Goal: Information Seeking & Learning: Learn about a topic

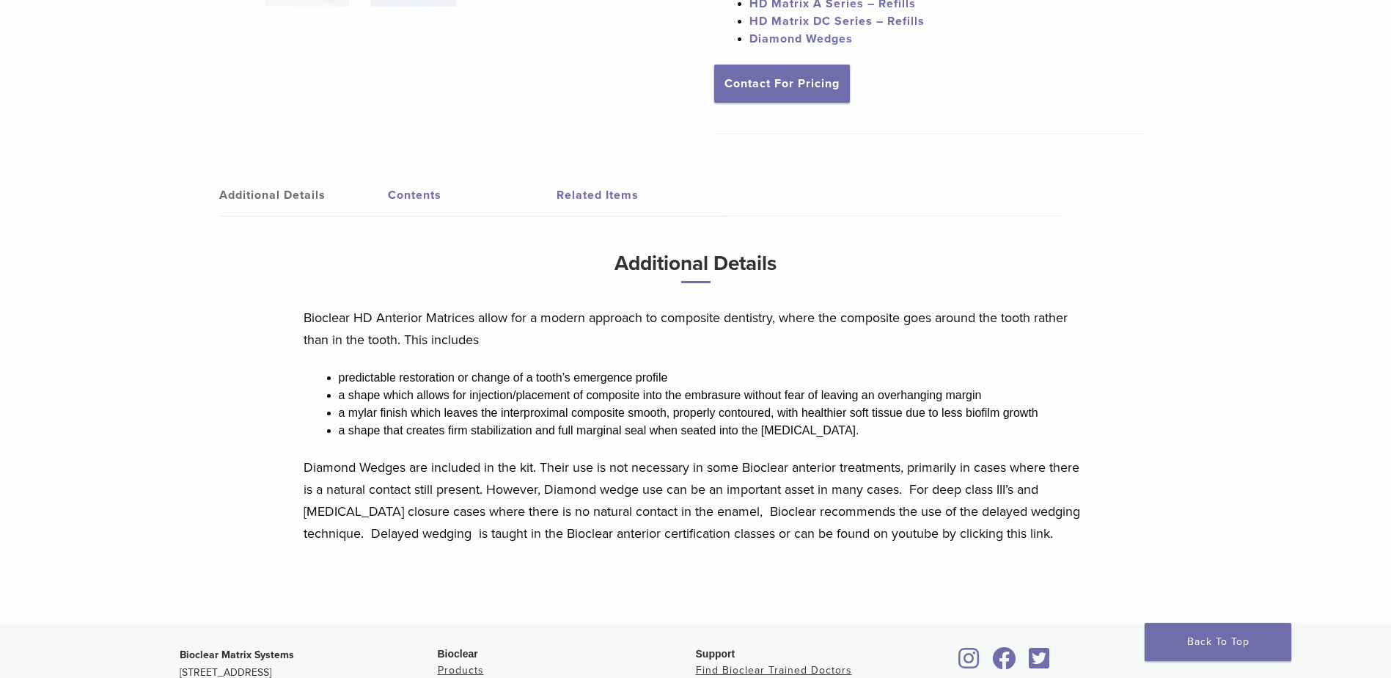
scroll to position [367, 0]
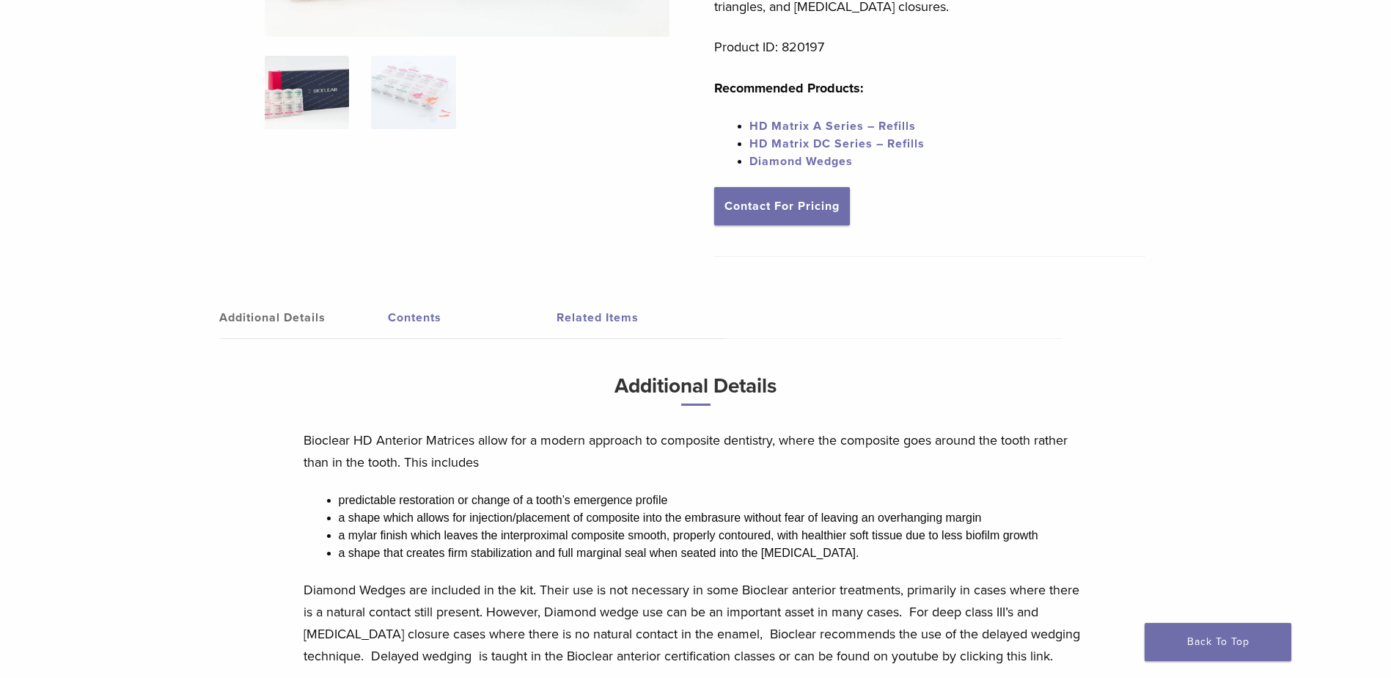
click at [436, 324] on link "Contents" at bounding box center [472, 317] width 169 height 41
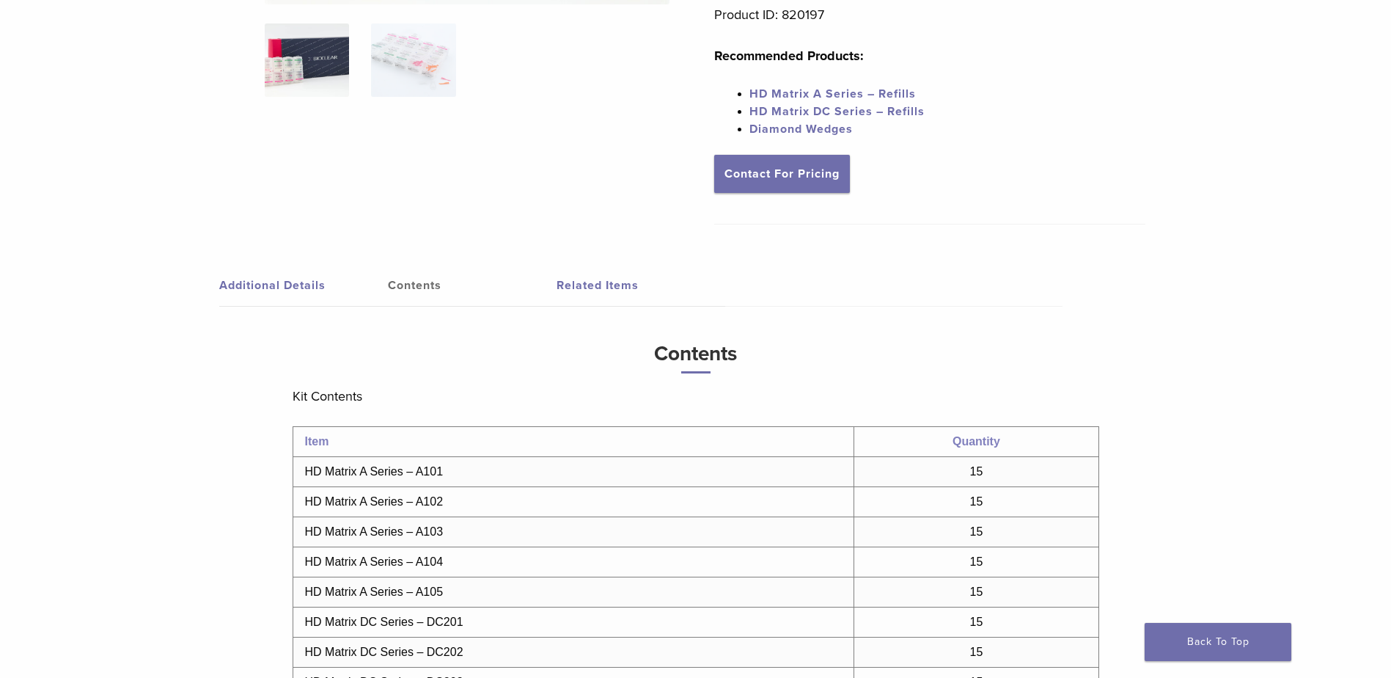
scroll to position [0, 0]
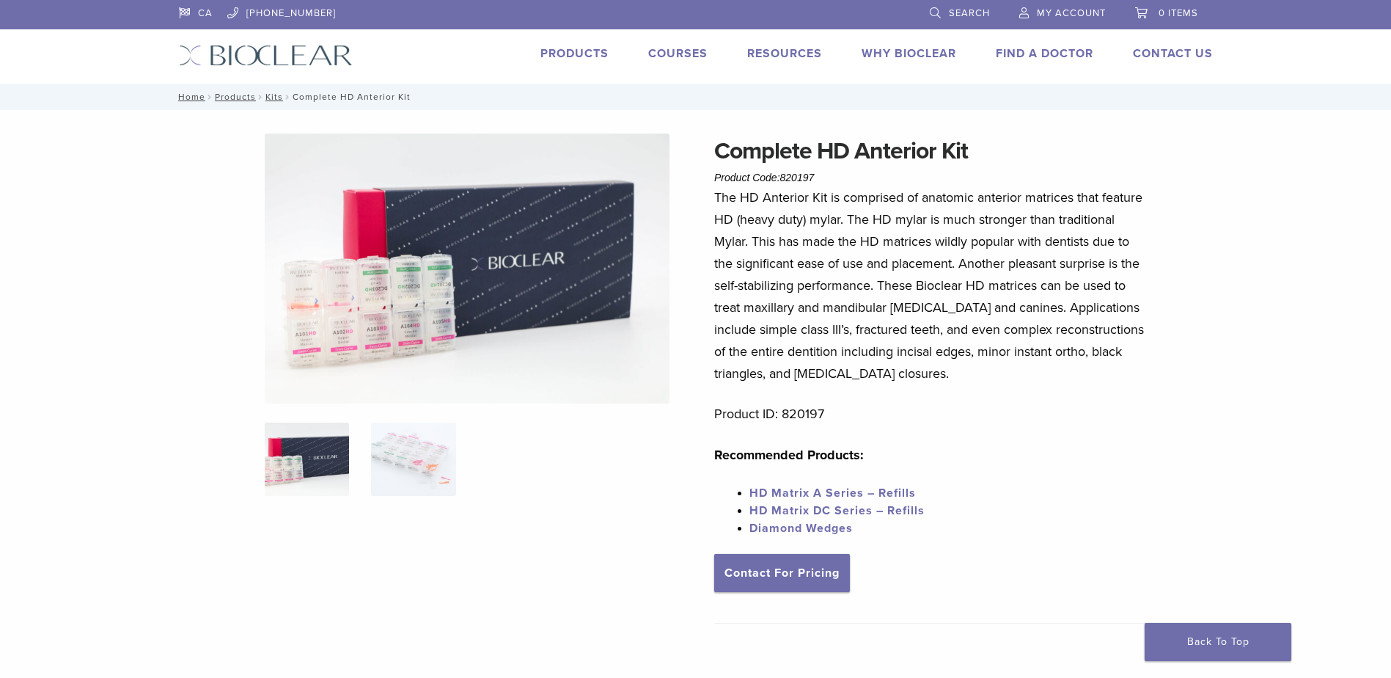
click at [958, 15] on span "Search" at bounding box center [969, 13] width 41 height 12
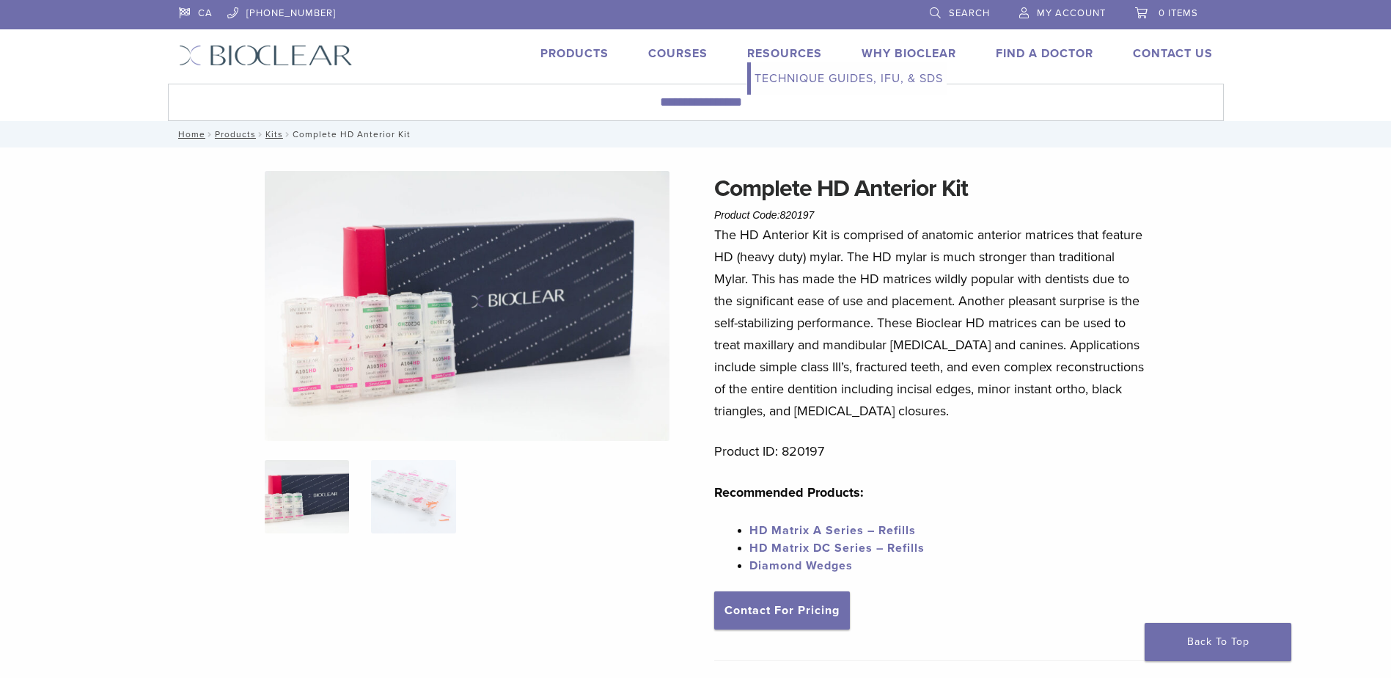
click at [779, 87] on link "Technique Guides, IFU, & SDS" at bounding box center [849, 78] width 196 height 32
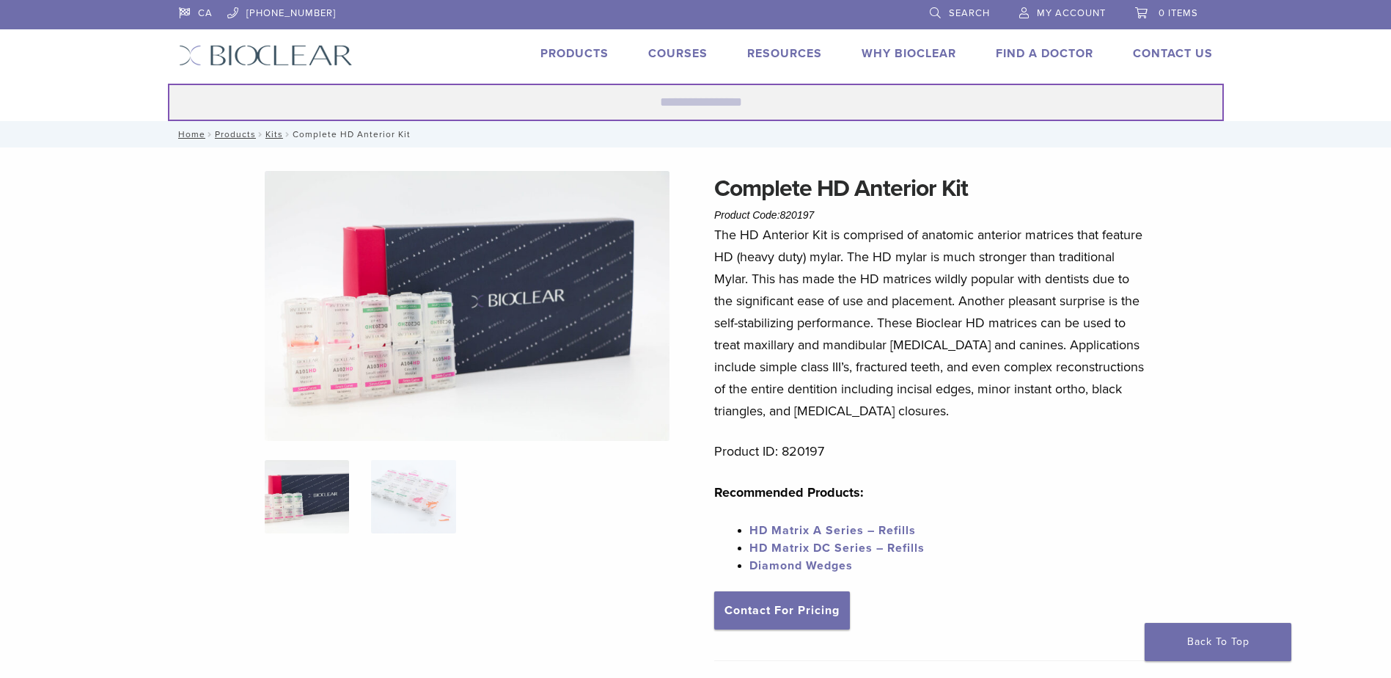
click at [699, 89] on input "Search for:" at bounding box center [696, 102] width 1056 height 37
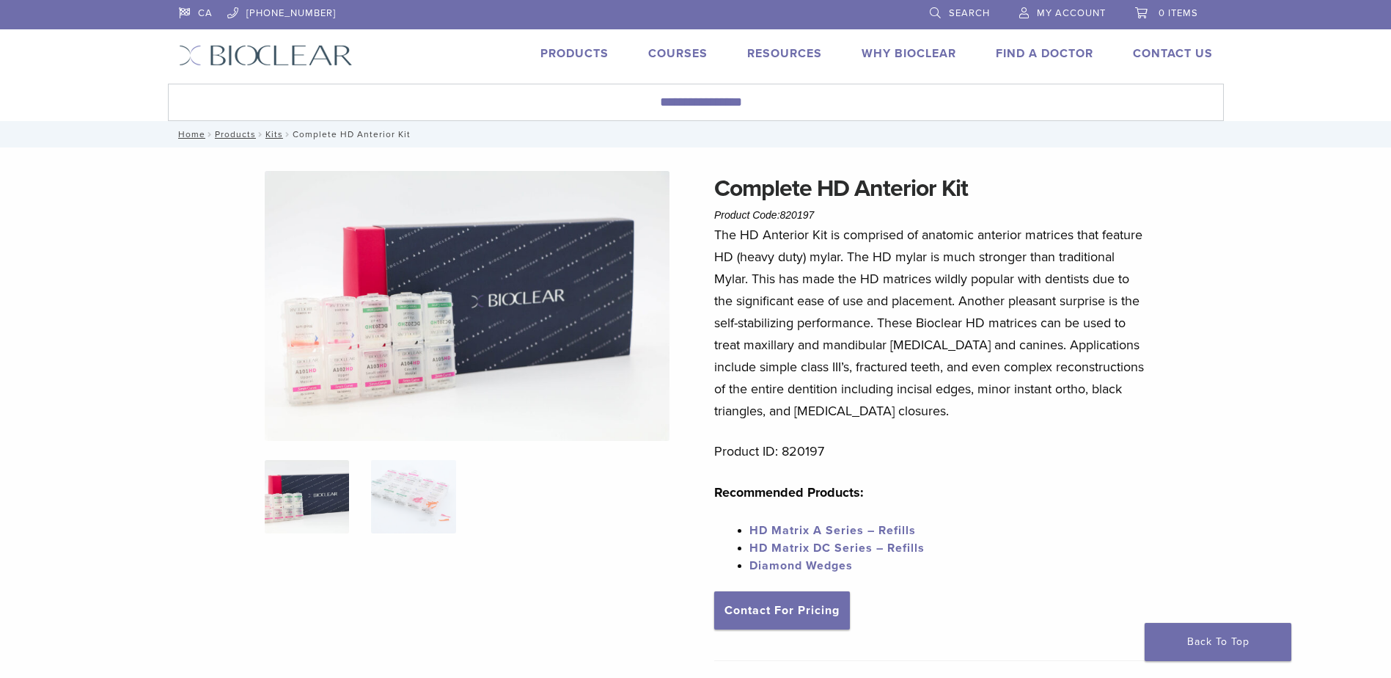
click at [973, 8] on span "Search" at bounding box center [969, 13] width 41 height 12
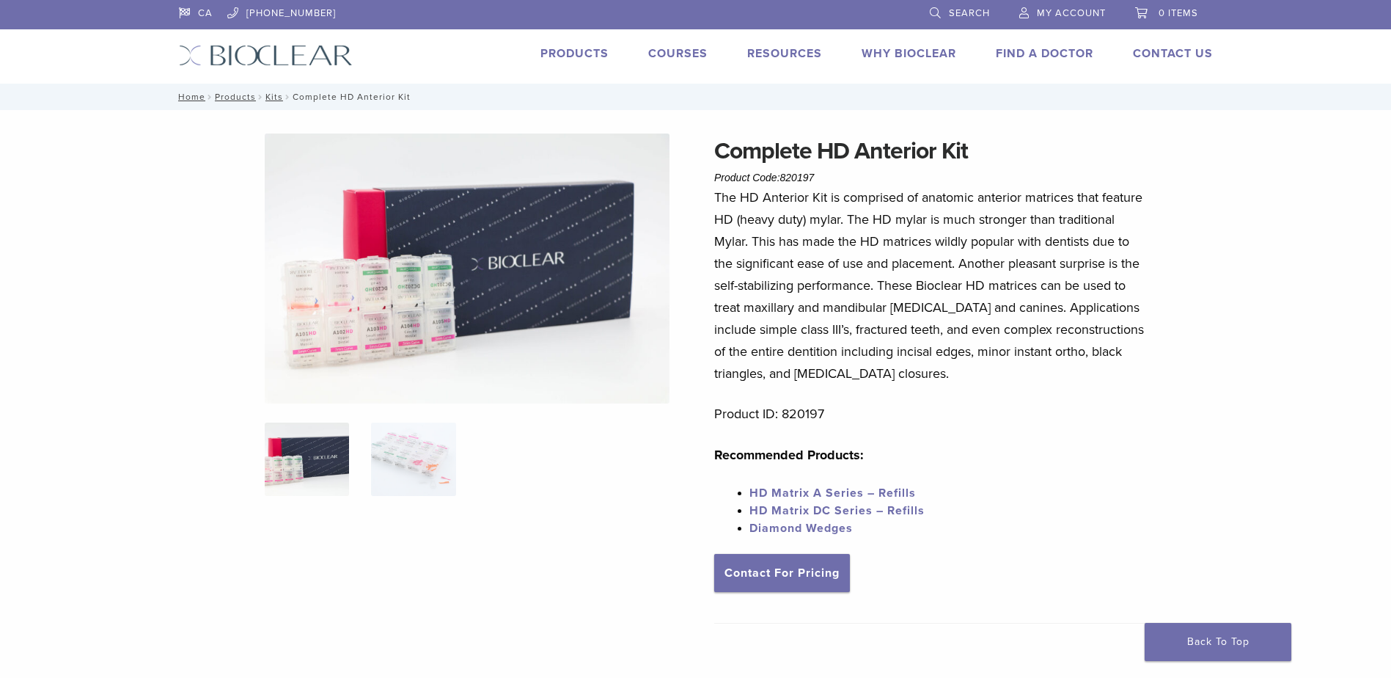
drag, startPoint x: 928, startPoint y: 18, endPoint x: 939, endPoint y: 14, distance: 12.3
click at [942, 12] on li "Search" at bounding box center [959, 13] width 89 height 27
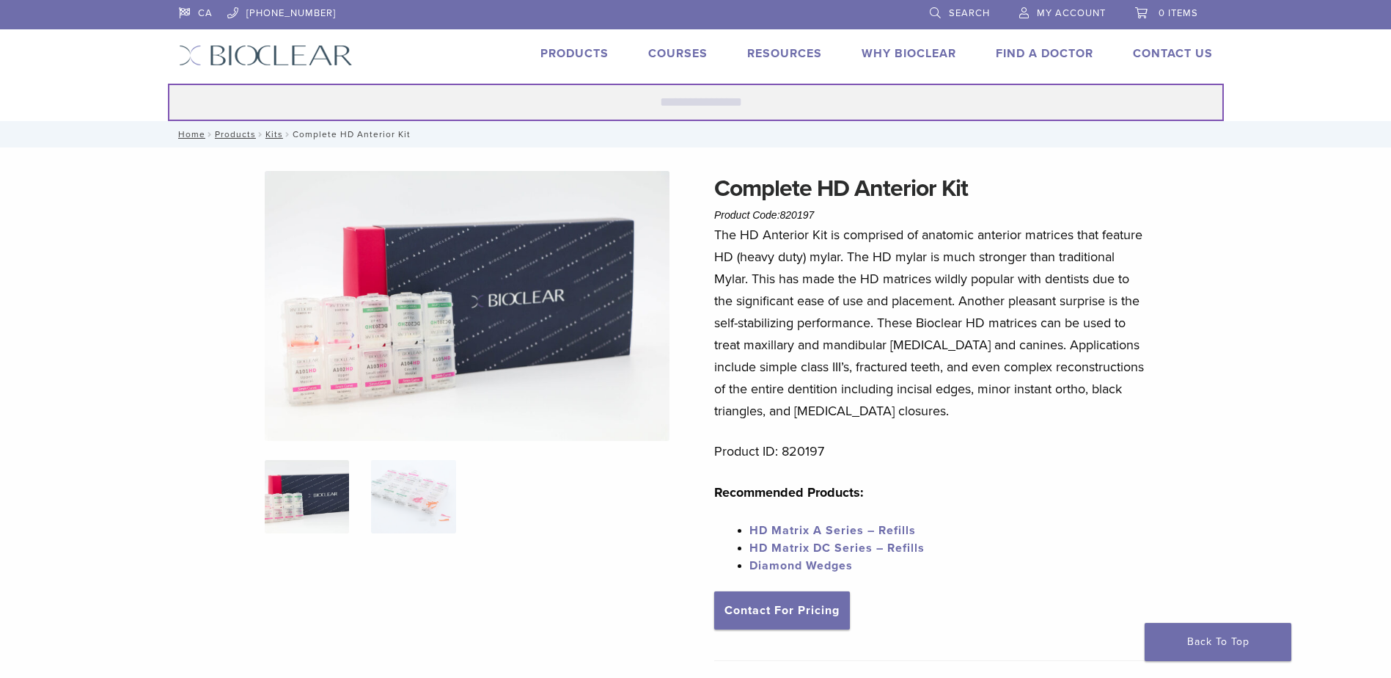
click at [897, 96] on input "Search for:" at bounding box center [696, 102] width 1056 height 37
type input "******"
click at [167, 83] on button "Search" at bounding box center [167, 83] width 1 height 1
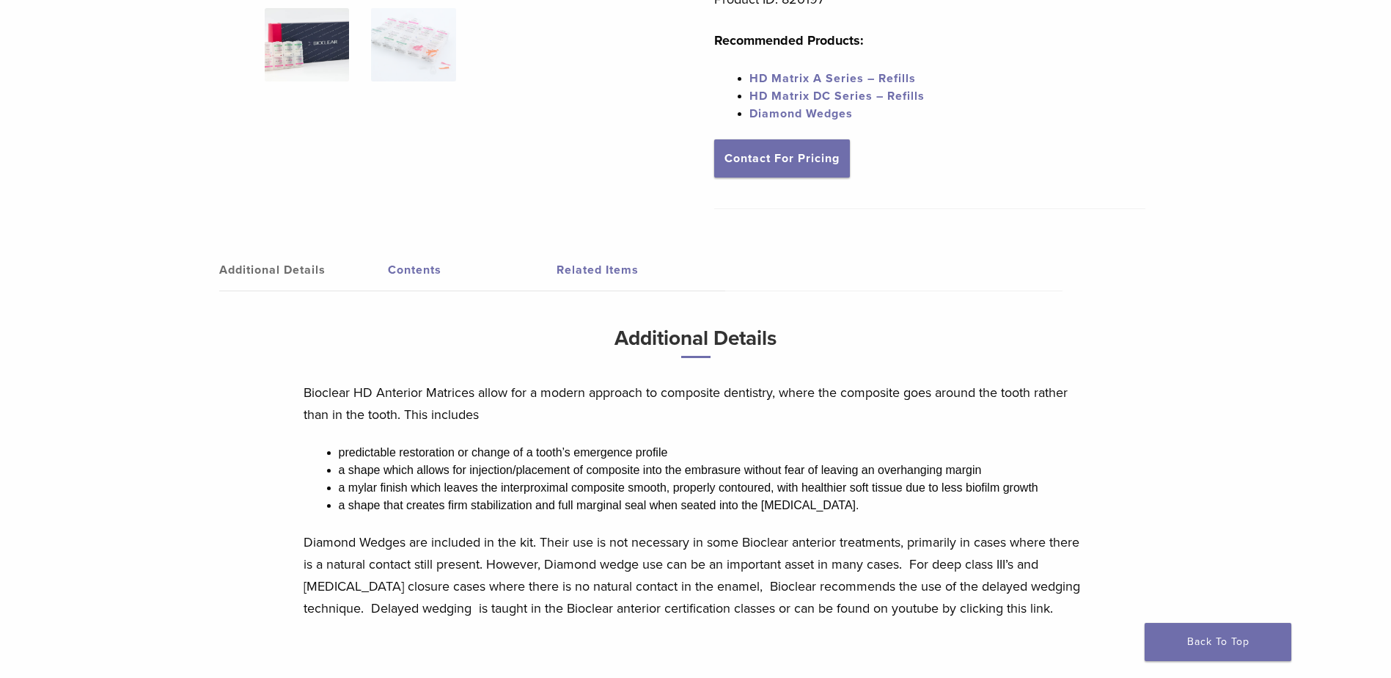
scroll to position [440, 0]
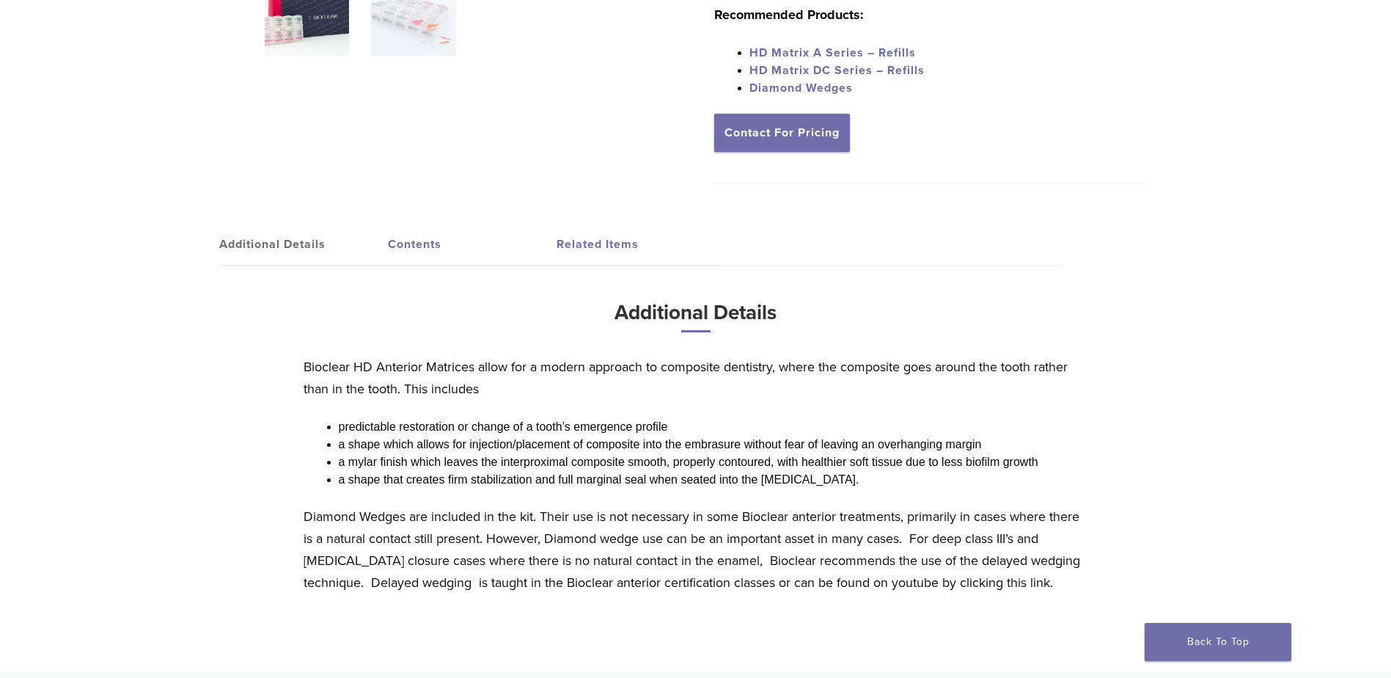
click at [614, 246] on link "Related Items" at bounding box center [641, 244] width 169 height 41
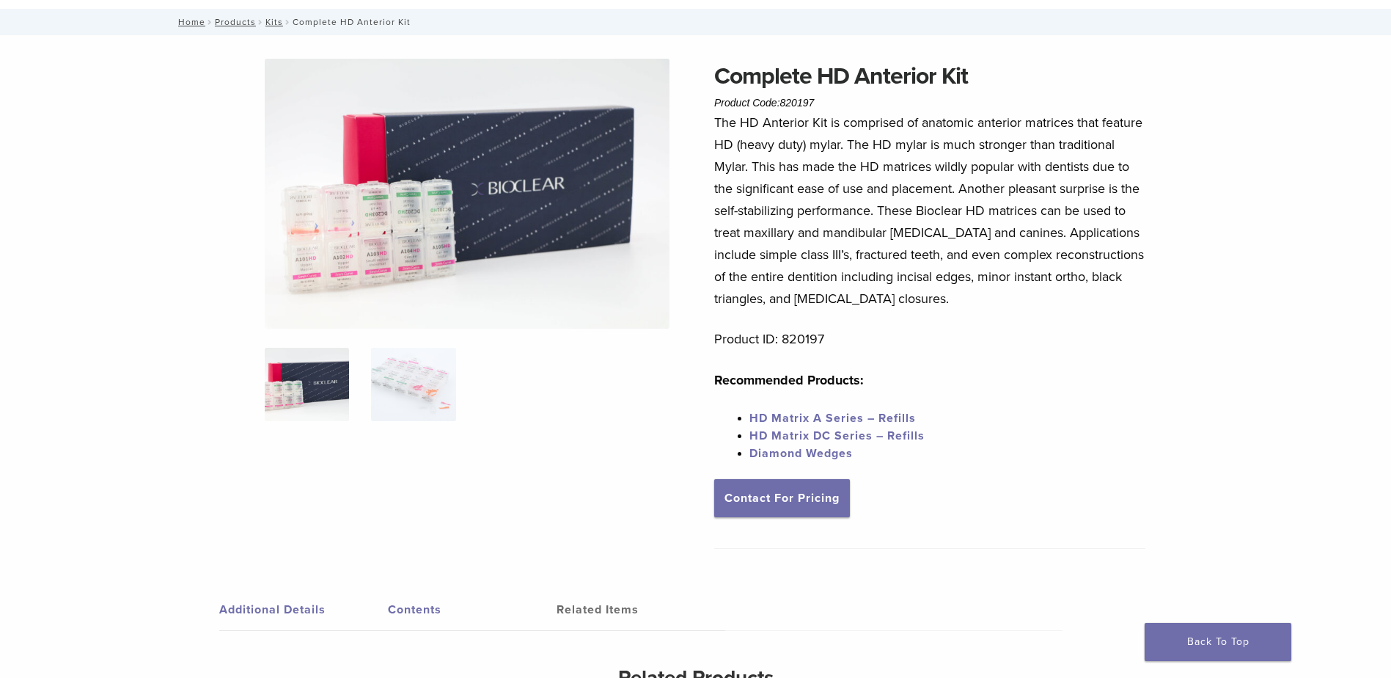
scroll to position [73, 0]
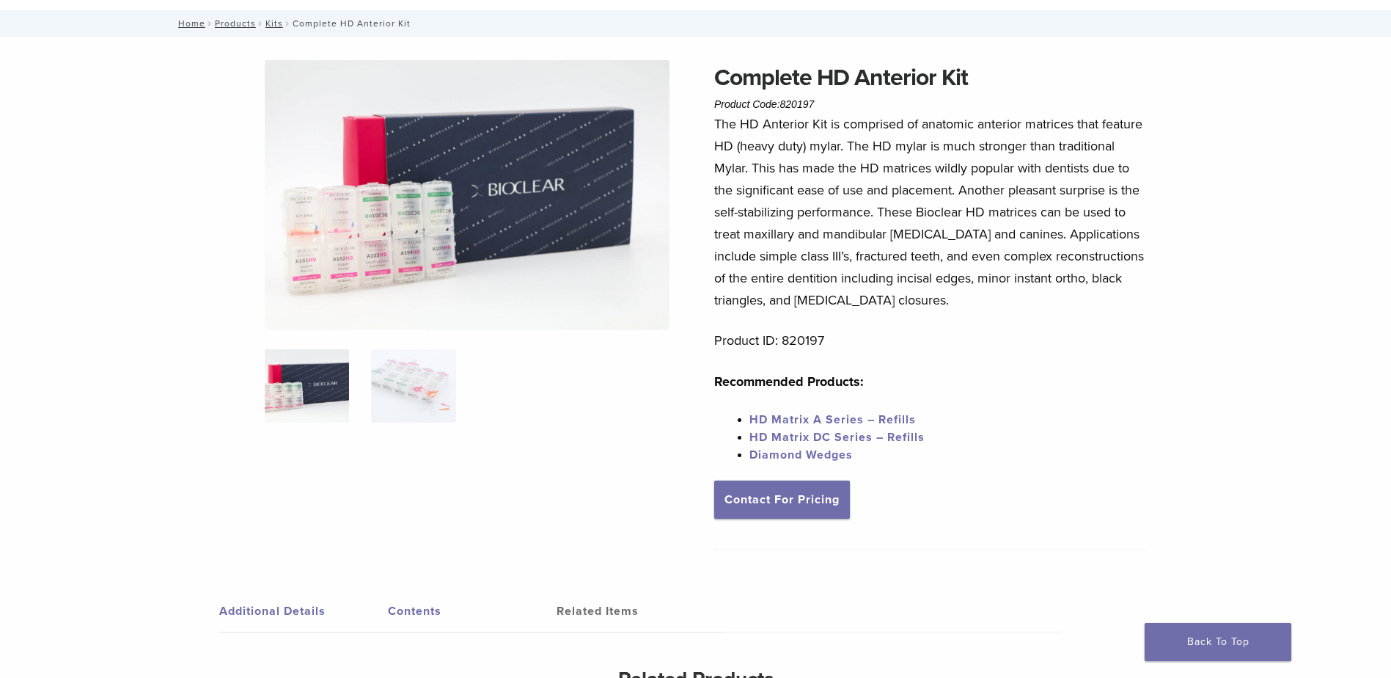
click at [810, 460] on link "Diamond Wedges" at bounding box center [800, 454] width 103 height 15
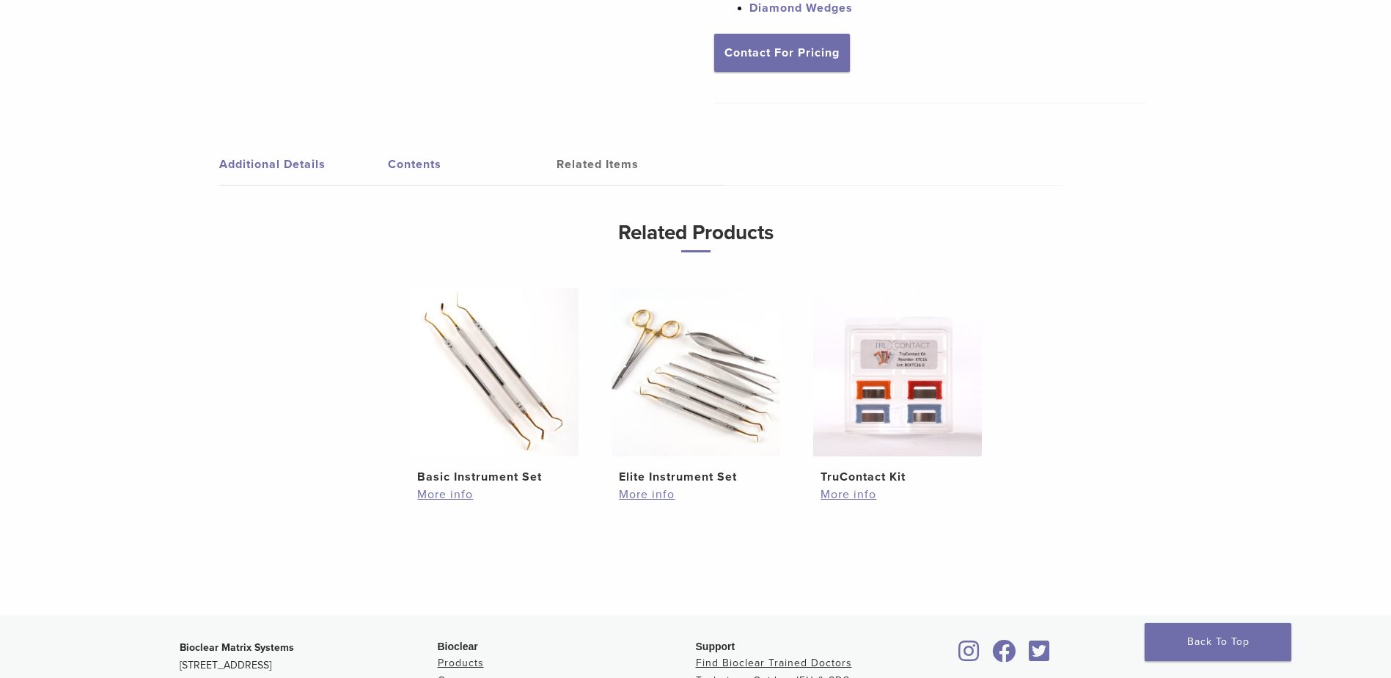
scroll to position [513, 0]
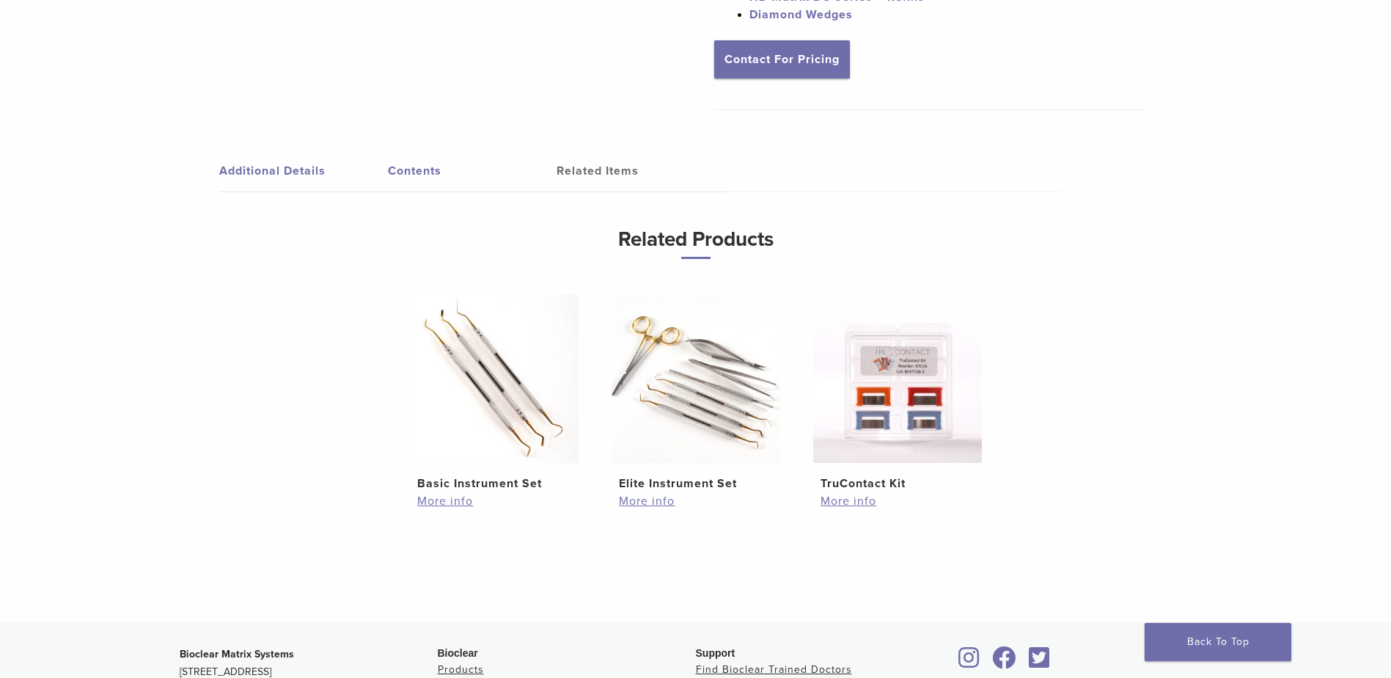
click at [418, 168] on link "Contents" at bounding box center [472, 170] width 169 height 41
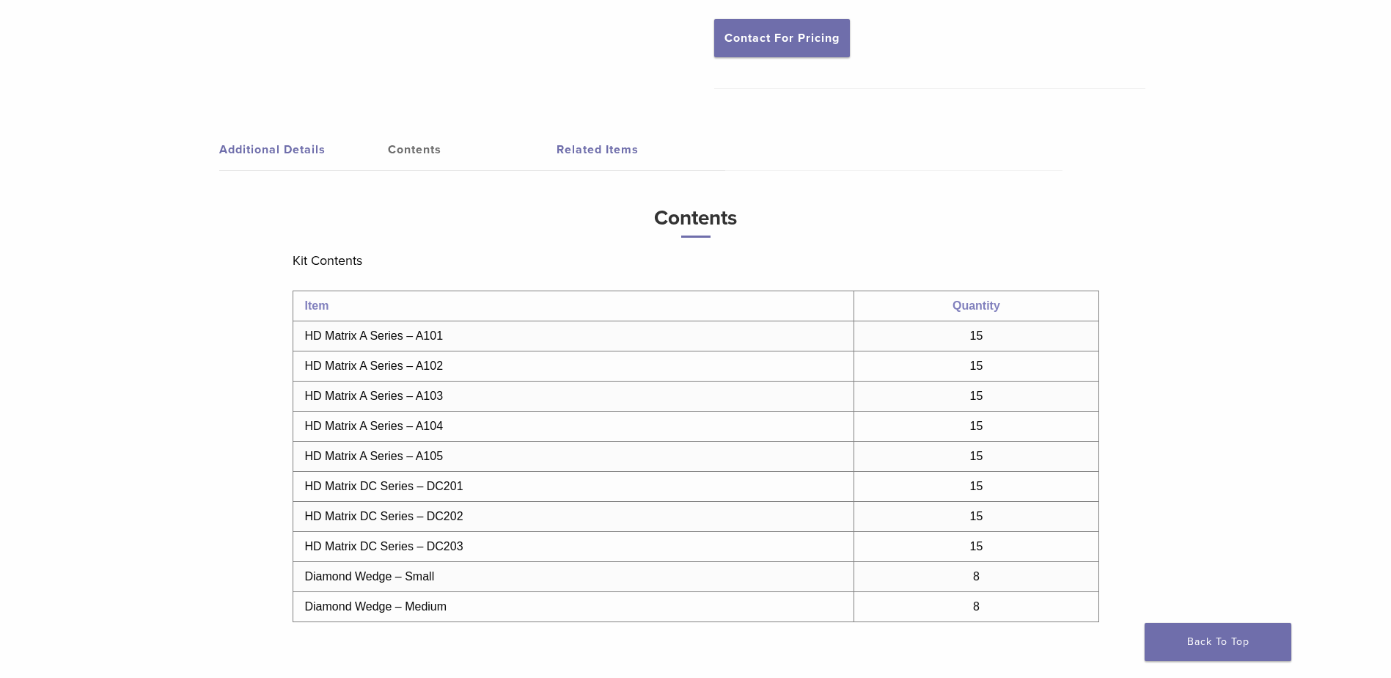
scroll to position [0, 0]
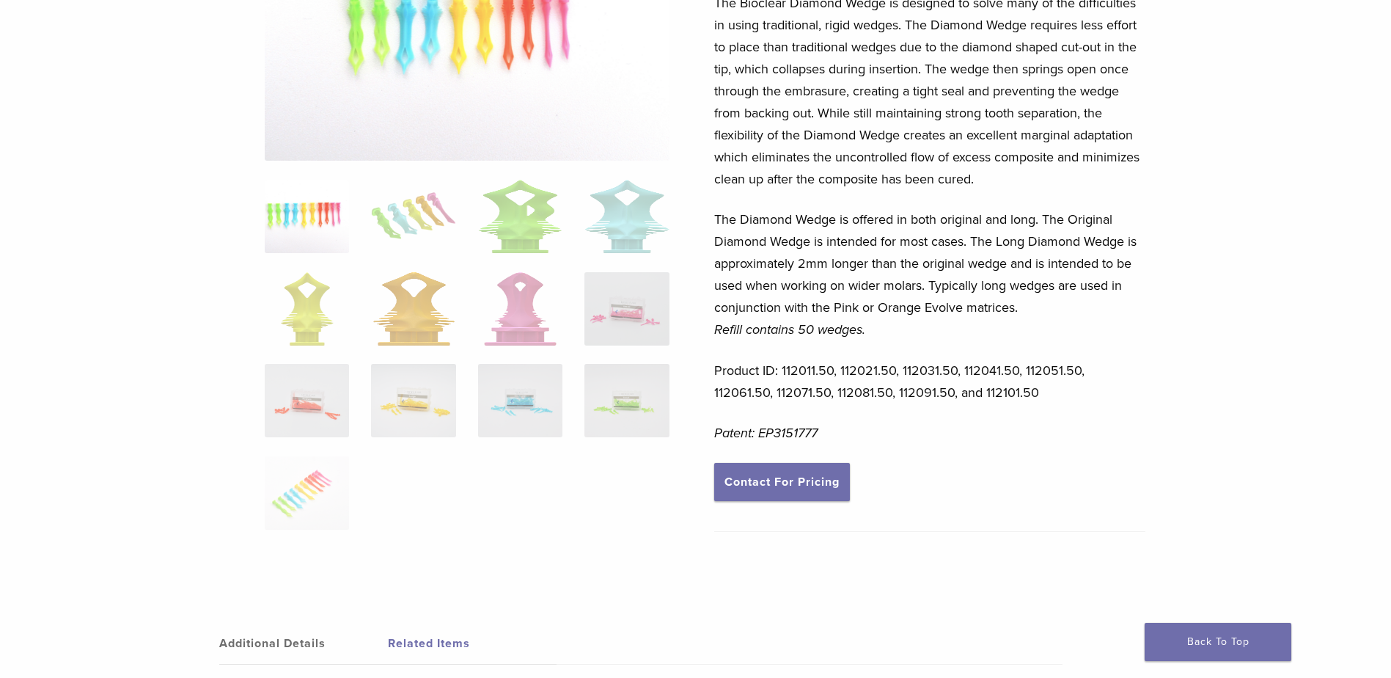
scroll to position [513, 0]
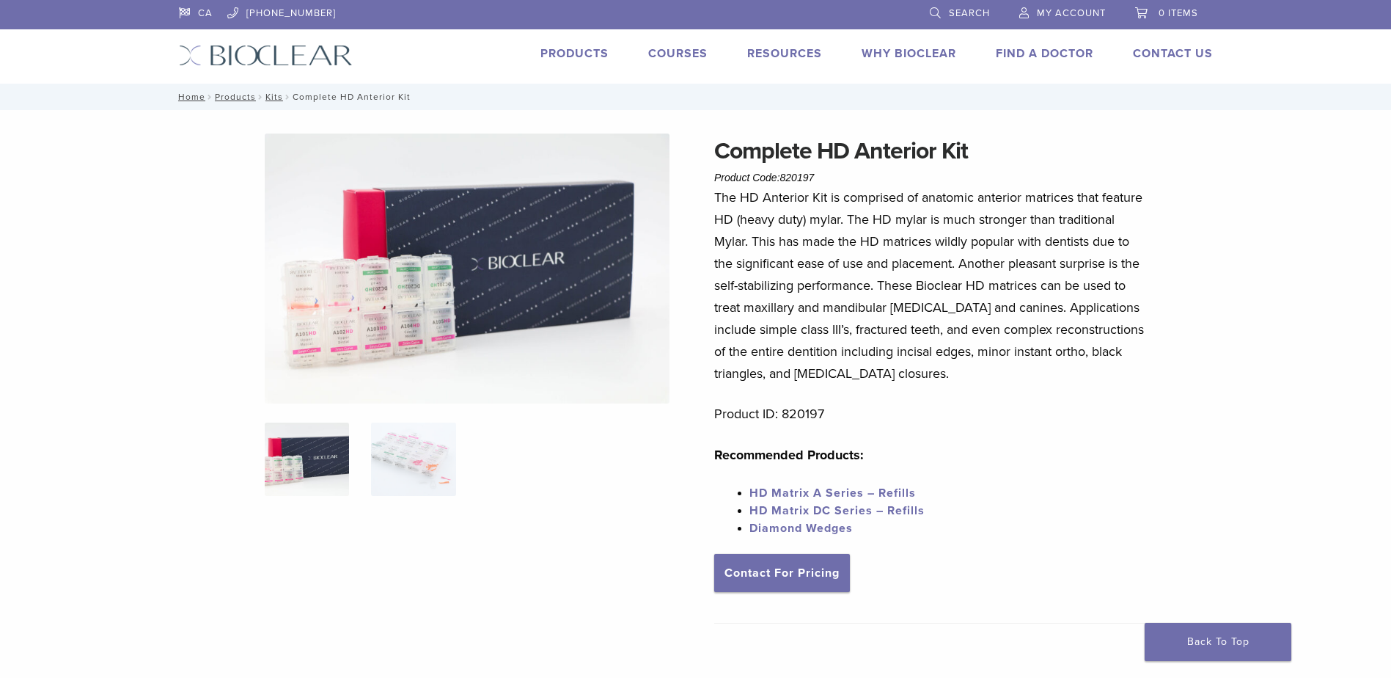
click at [405, 290] on img at bounding box center [467, 268] width 405 height 270
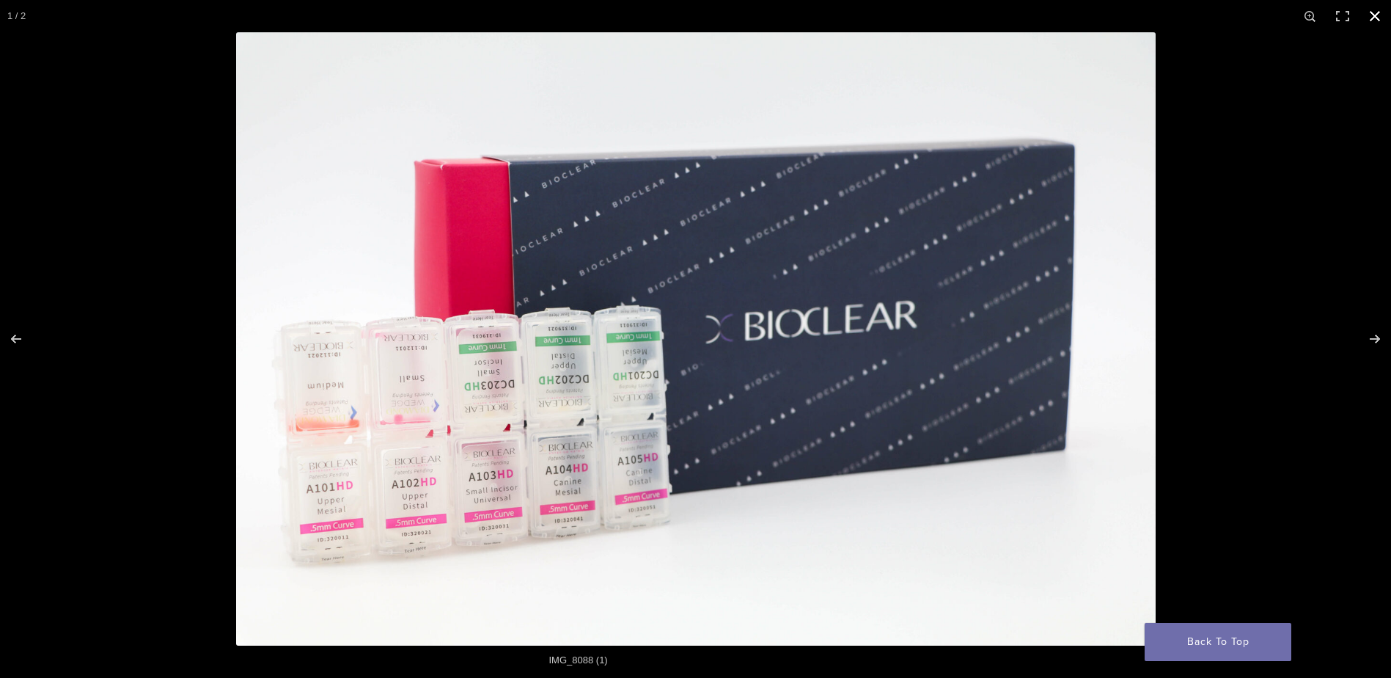
click at [1376, 13] on button "Close (Esc)" at bounding box center [1375, 16] width 32 height 32
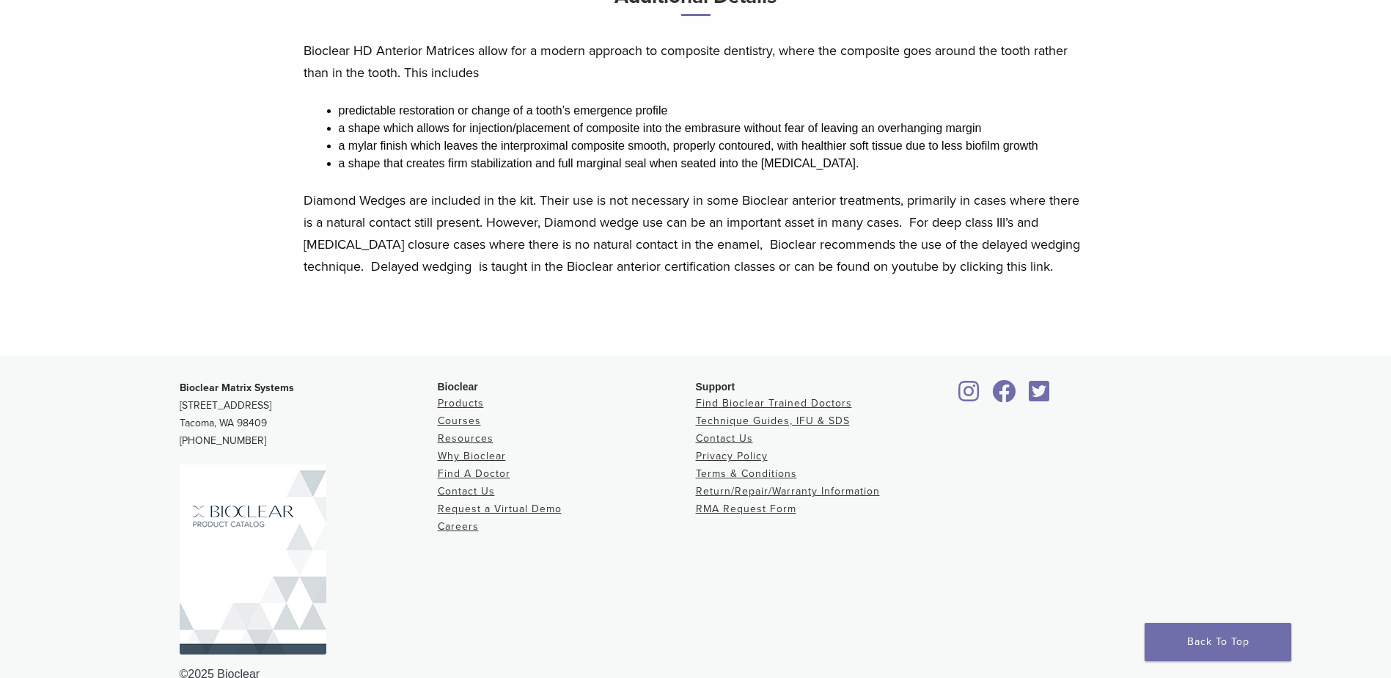
scroll to position [785, 0]
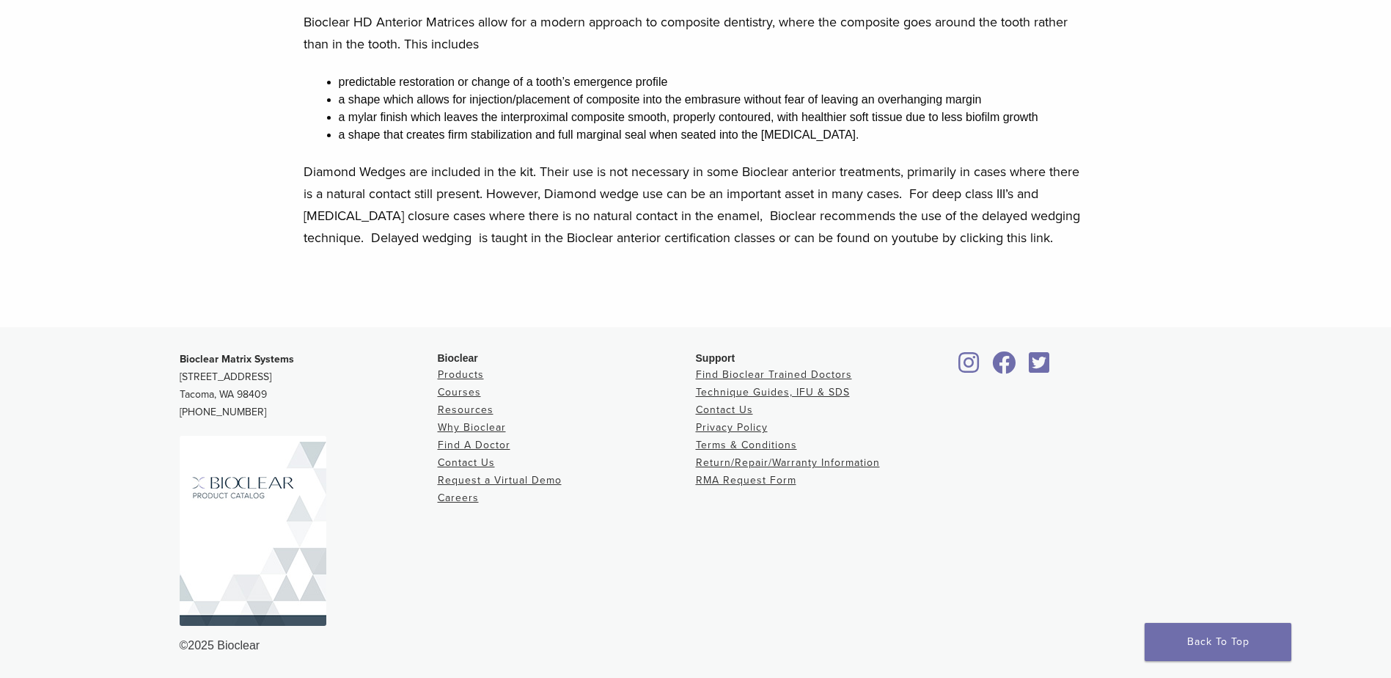
drag, startPoint x: 1143, startPoint y: 168, endPoint x: 1133, endPoint y: 165, distance: 10.0
click at [1143, 168] on div "Additional Details Contents Related Items Additional Details Bioclear HD Anteri…" at bounding box center [696, 88] width 1034 height 478
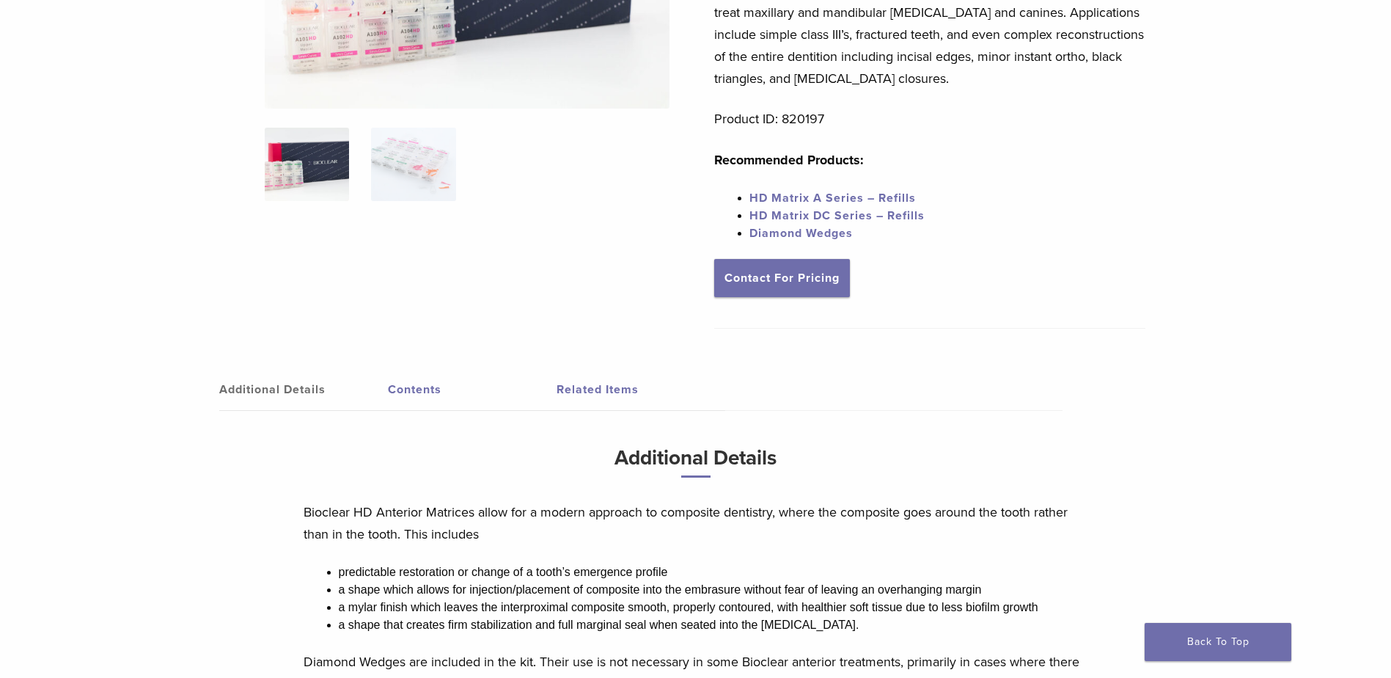
scroll to position [293, 0]
click at [831, 238] on link "Diamond Wedges" at bounding box center [800, 234] width 103 height 15
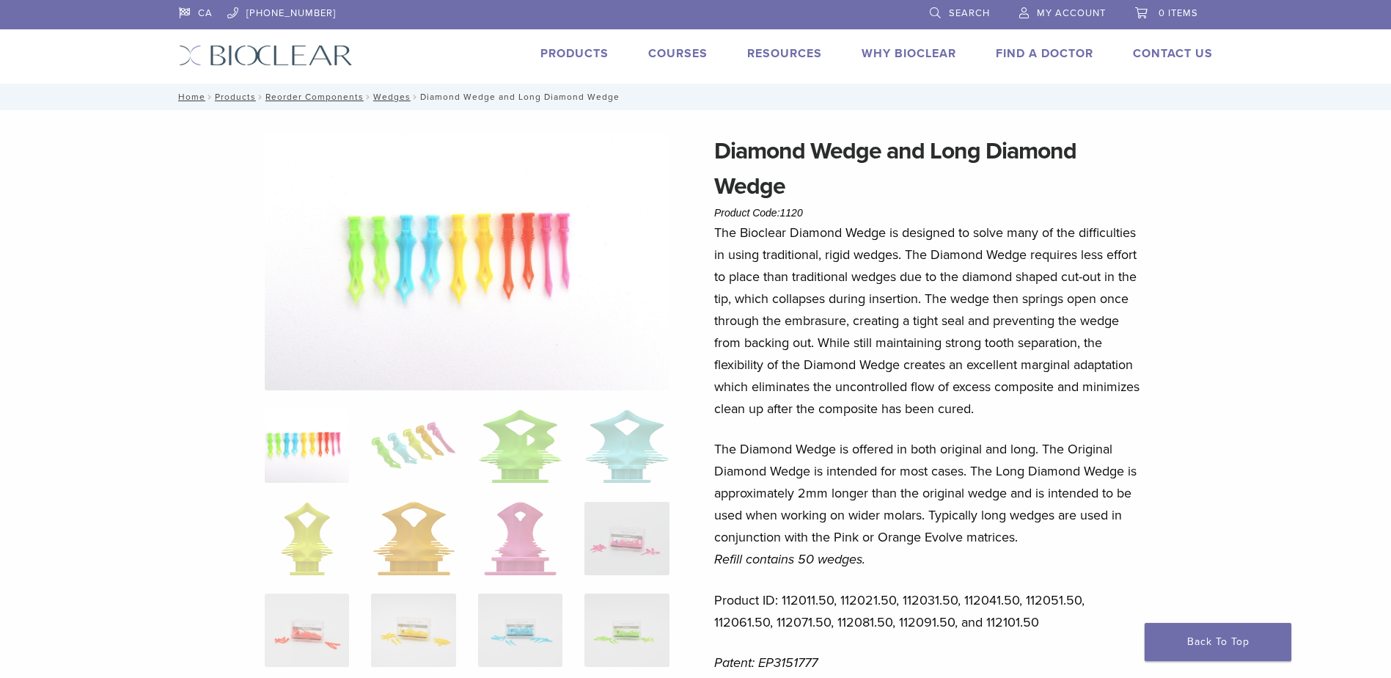
scroll to position [73, 0]
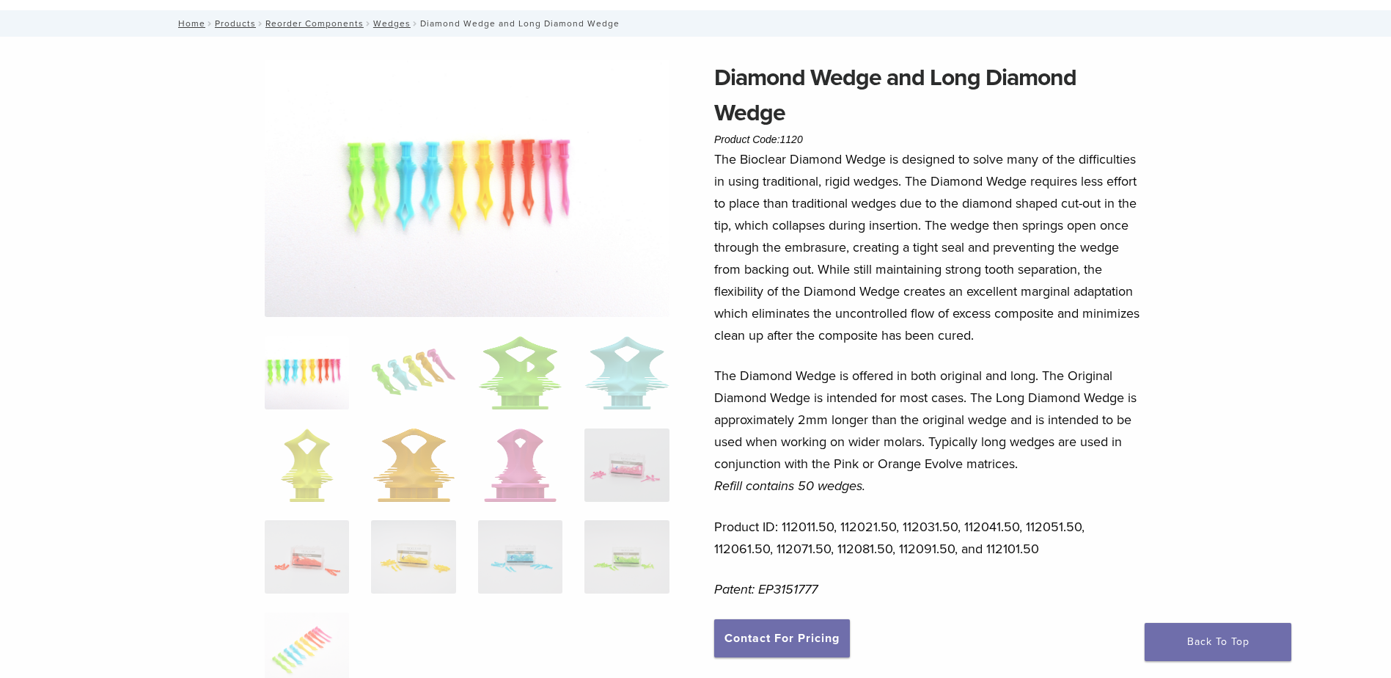
click at [629, 229] on img at bounding box center [467, 188] width 405 height 257
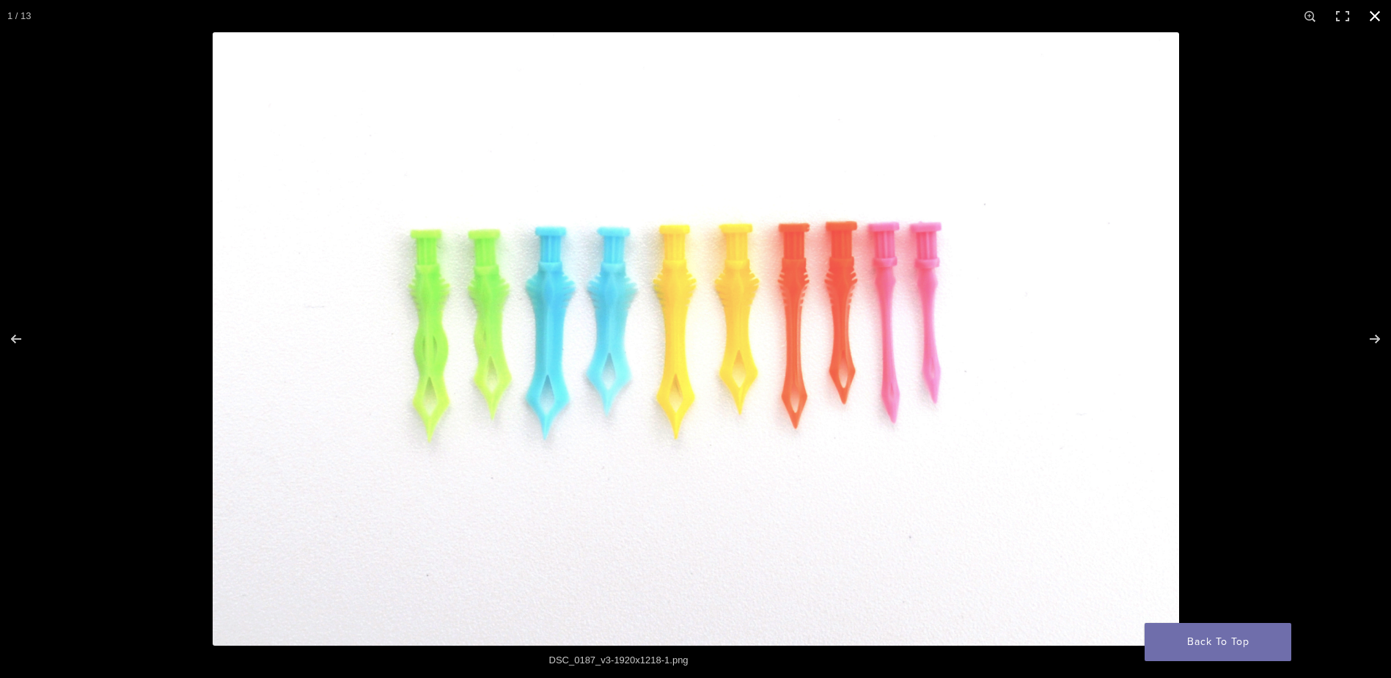
click at [1374, 19] on button "Close (Esc)" at bounding box center [1375, 16] width 32 height 32
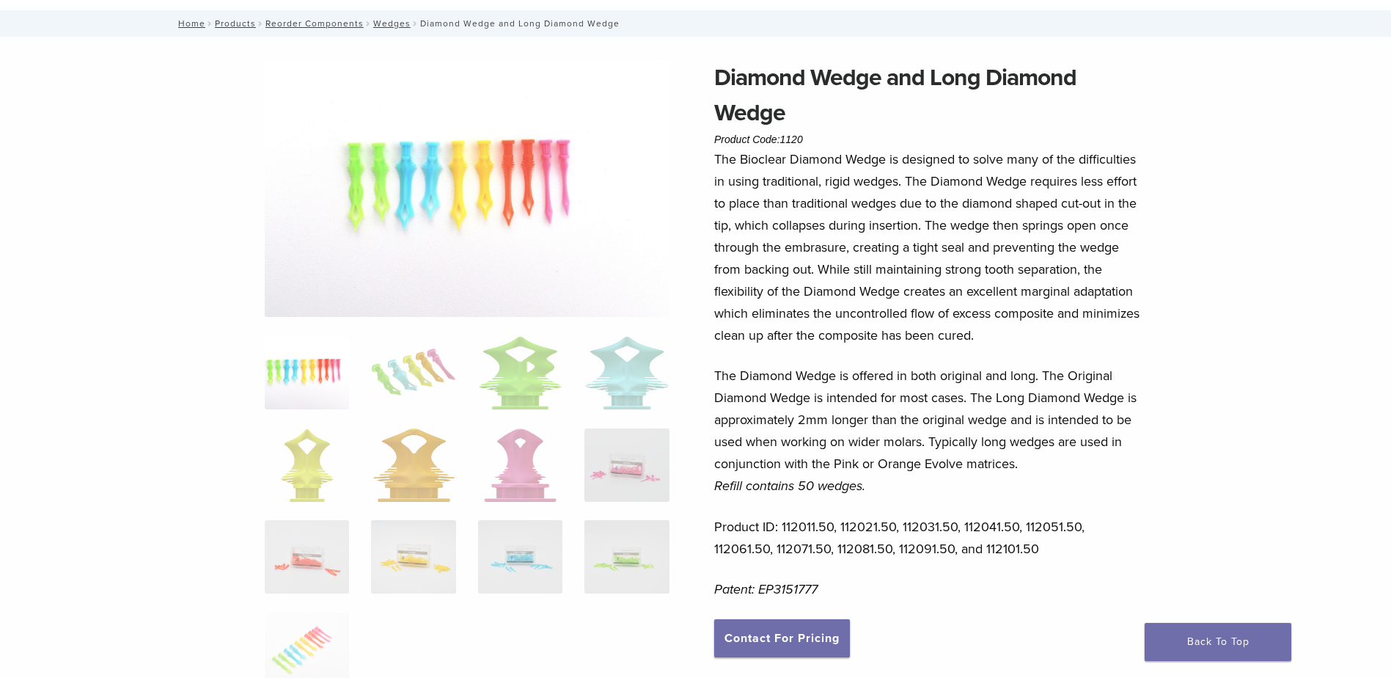
click at [533, 214] on img at bounding box center [467, 188] width 405 height 257
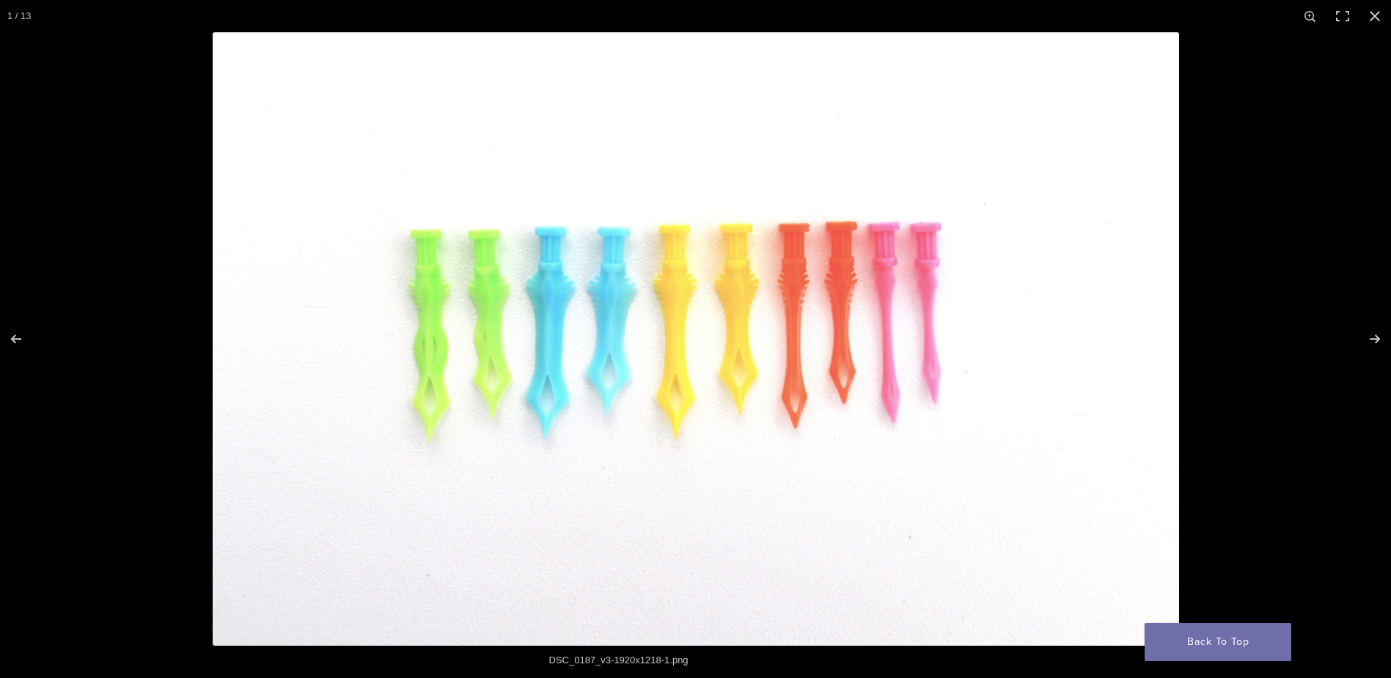
click at [786, 367] on img at bounding box center [696, 338] width 967 height 613
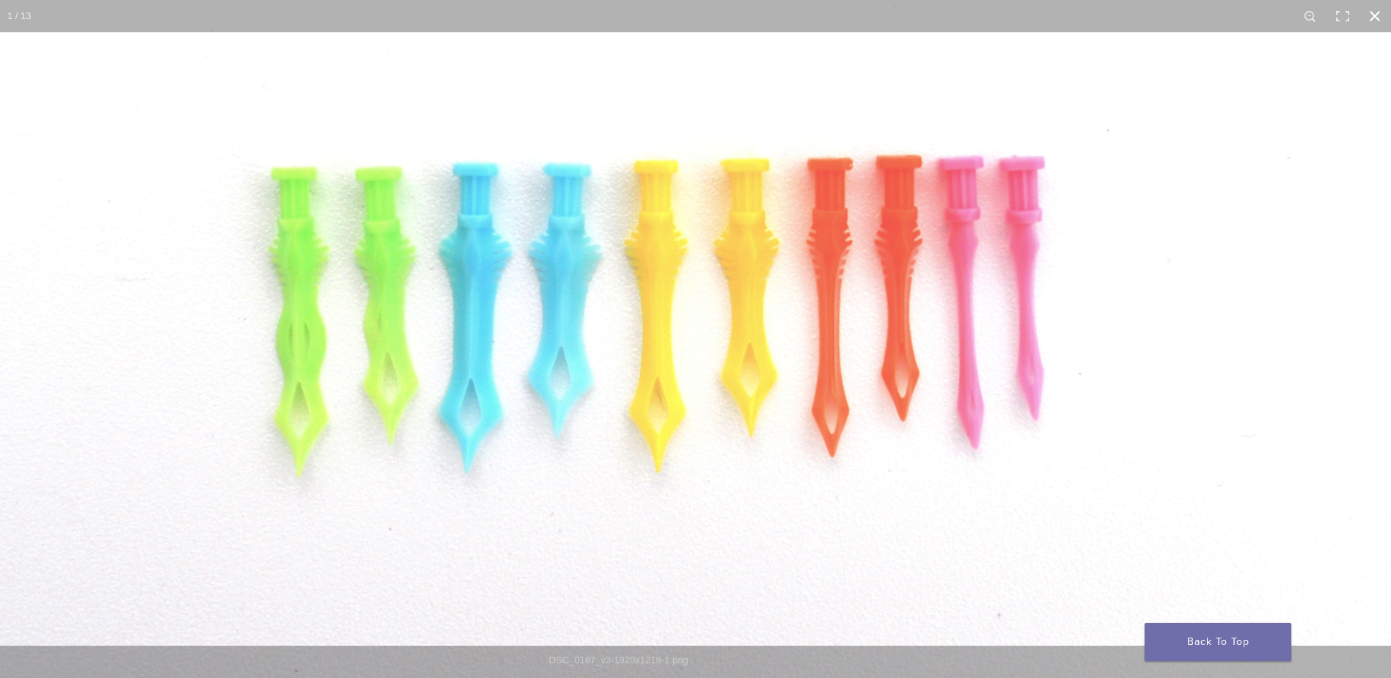
click at [1378, 10] on button "Close (Esc)" at bounding box center [1375, 16] width 32 height 32
